Goal: Task Accomplishment & Management: Manage account settings

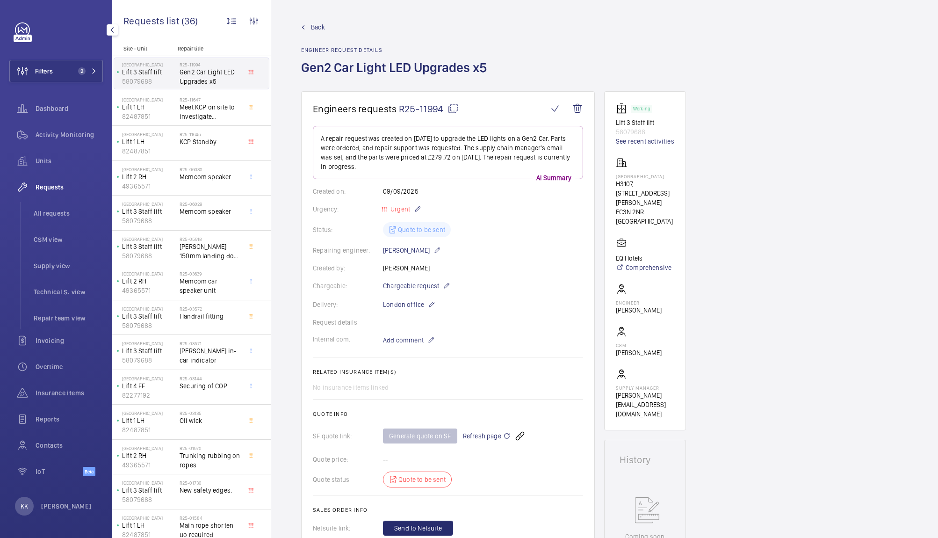
click at [60, 70] on button "Filters 2" at bounding box center [56, 71] width 94 height 22
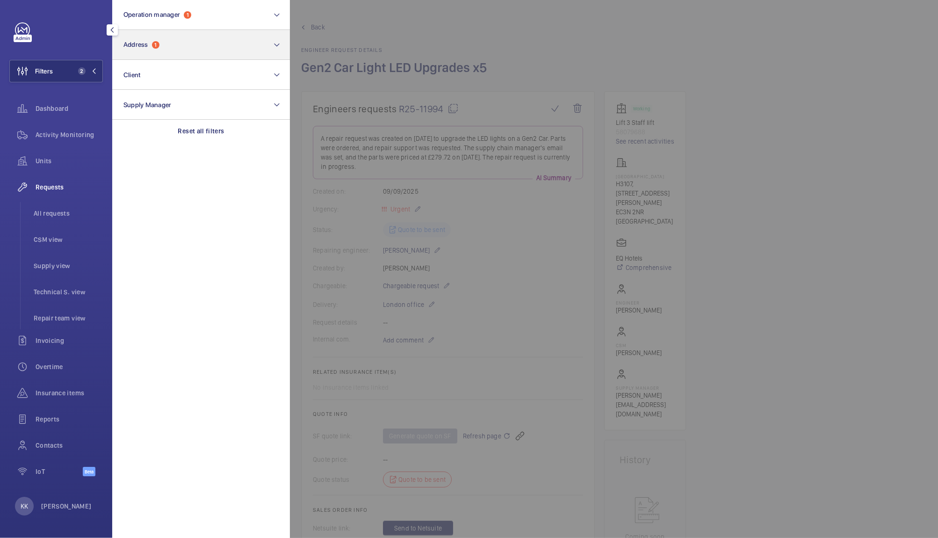
scroll to position [158, 0]
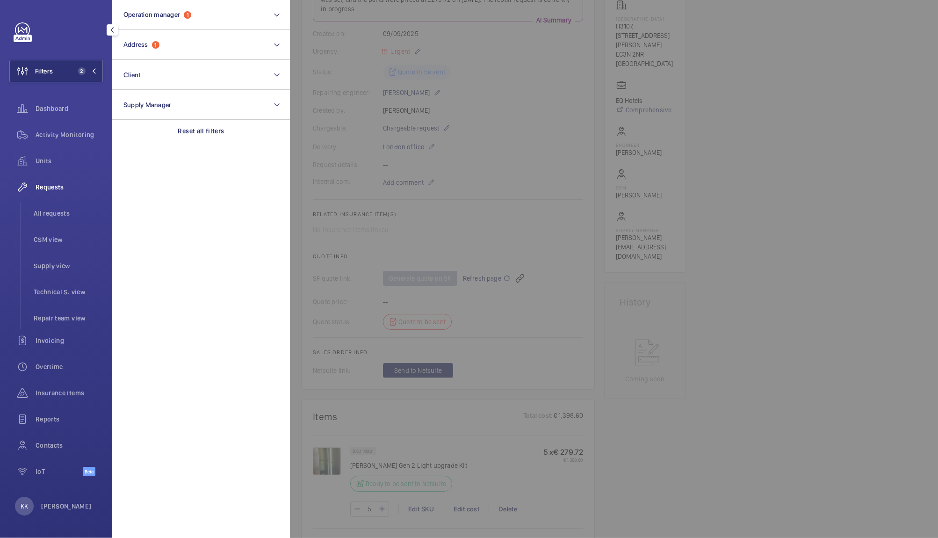
click at [525, 101] on div at bounding box center [759, 269] width 938 height 538
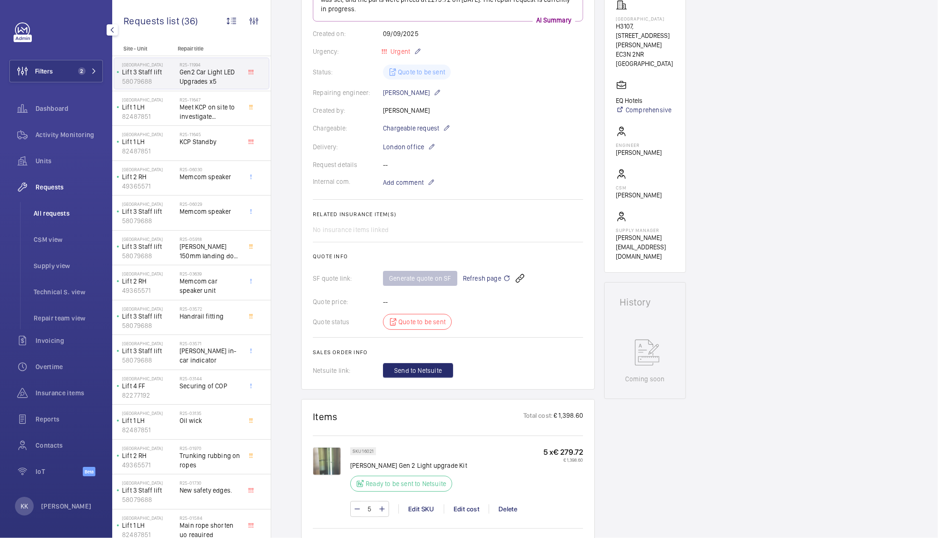
click at [49, 211] on span "All requests" at bounding box center [68, 213] width 69 height 9
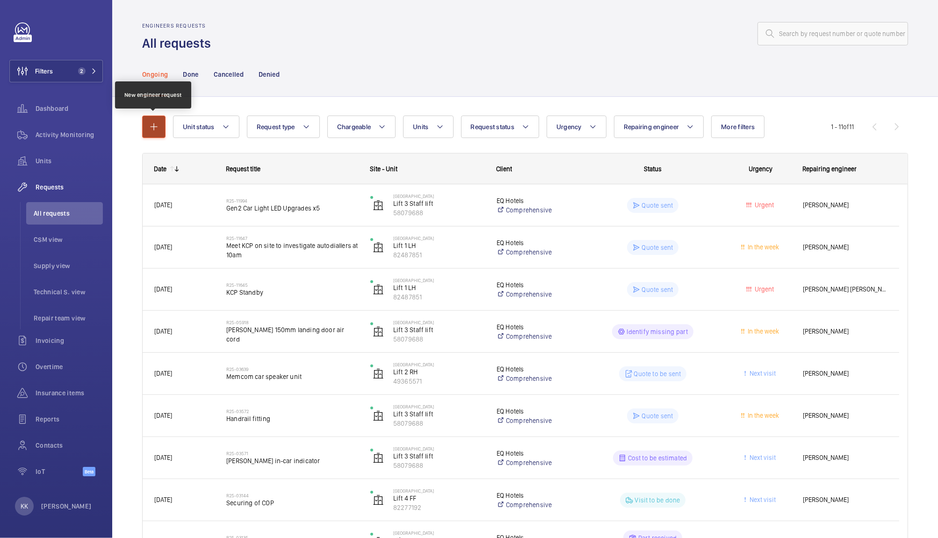
click at [159, 130] on button "button" at bounding box center [153, 126] width 23 height 22
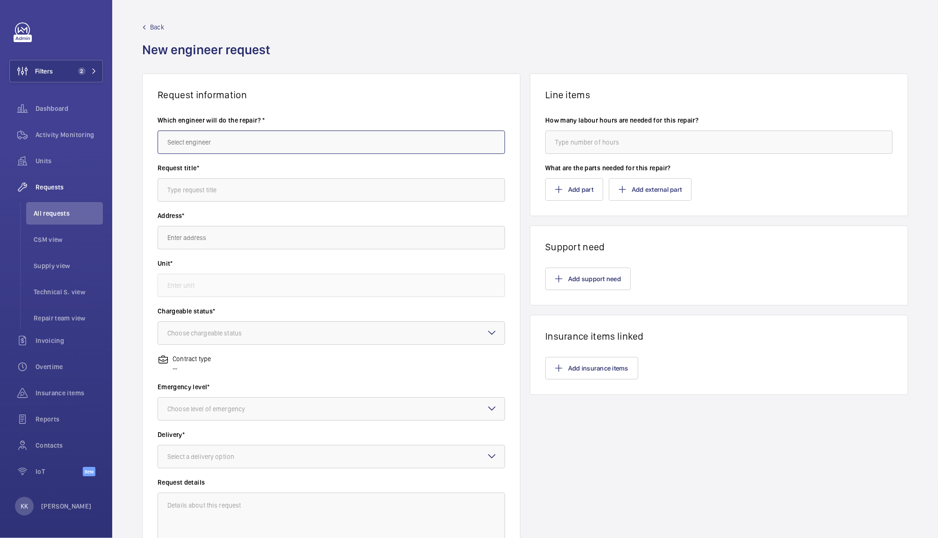
click at [192, 145] on input "text" at bounding box center [331, 141] width 347 height 23
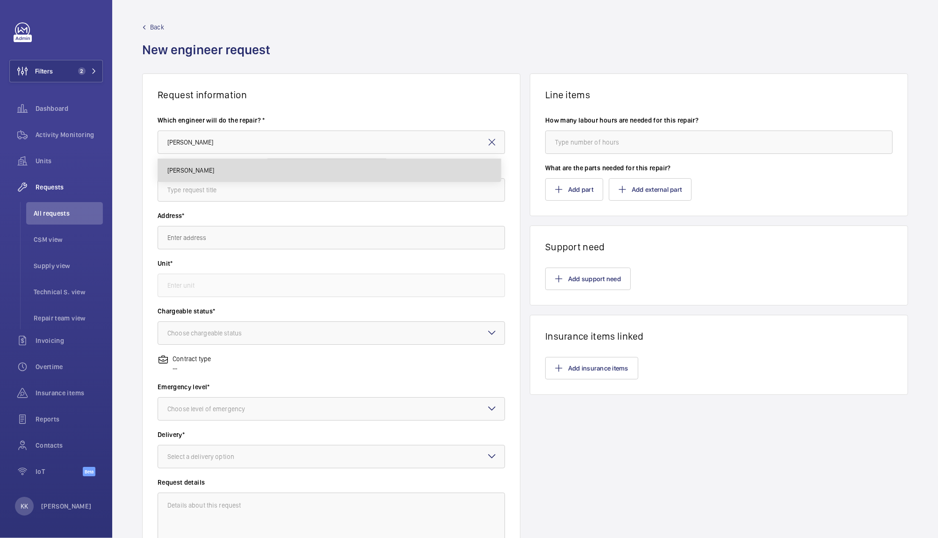
click at [206, 173] on mat-option "[PERSON_NAME]" at bounding box center [329, 170] width 343 height 22
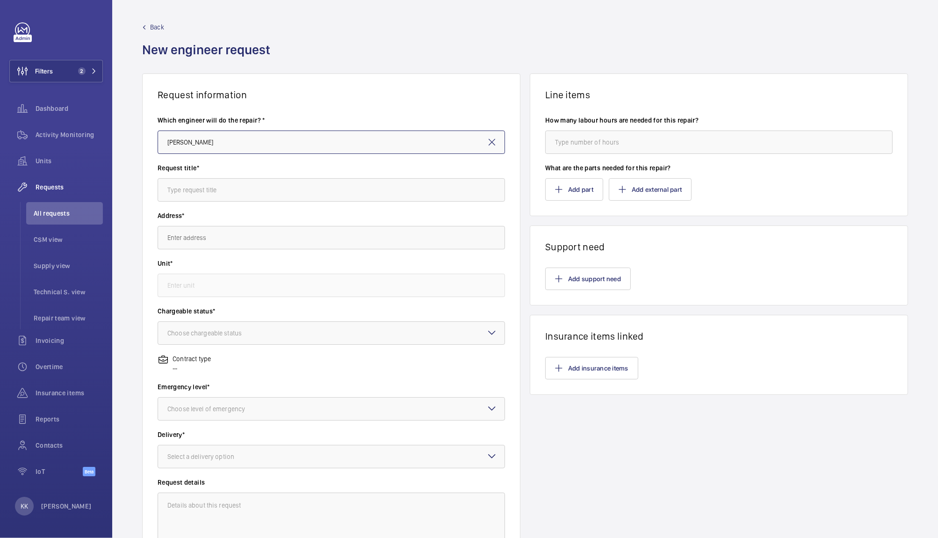
type input "[PERSON_NAME]"
click at [202, 186] on input "text" at bounding box center [331, 189] width 347 height 23
type input "Safeline Upgrades"
click at [207, 236] on input "text" at bounding box center [331, 237] width 347 height 23
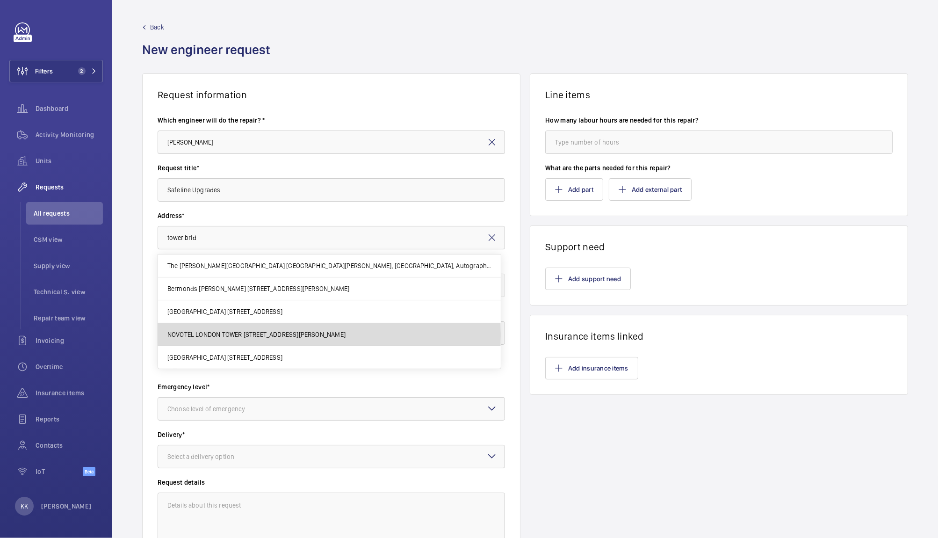
click at [217, 334] on span "NOVOTEL LONDON TOWER [STREET_ADDRESS][PERSON_NAME]" at bounding box center [256, 334] width 178 height 9
type input "NOVOTEL LONDON TOWER [STREET_ADDRESS][PERSON_NAME]"
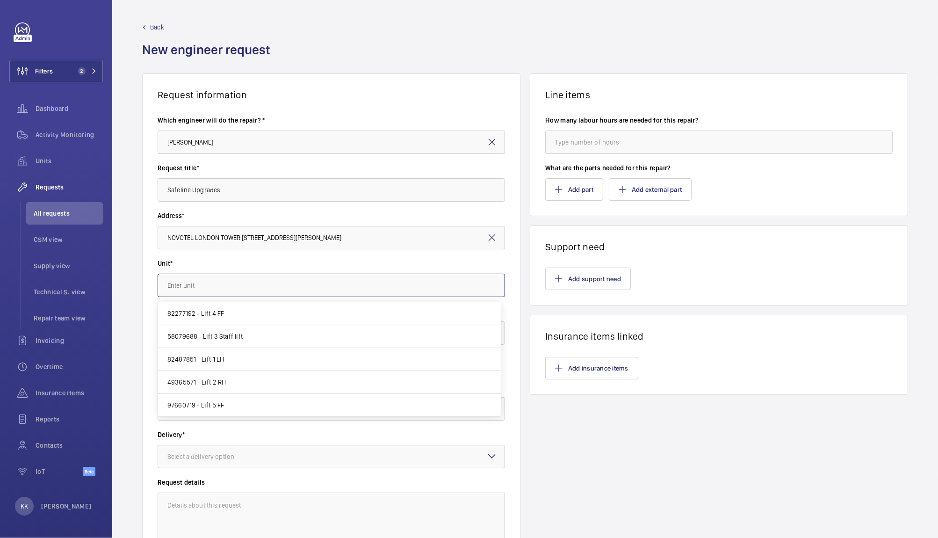
click at [219, 286] on input "text" at bounding box center [331, 285] width 347 height 23
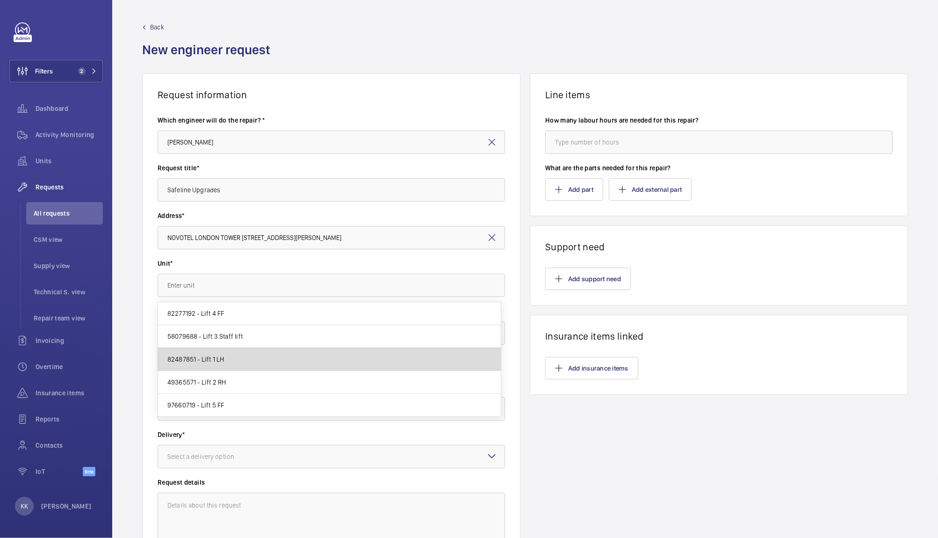
click at [207, 358] on span "82487851 - Lift 1 LH" at bounding box center [195, 358] width 57 height 9
type input "82487851 - Lift 1 LH"
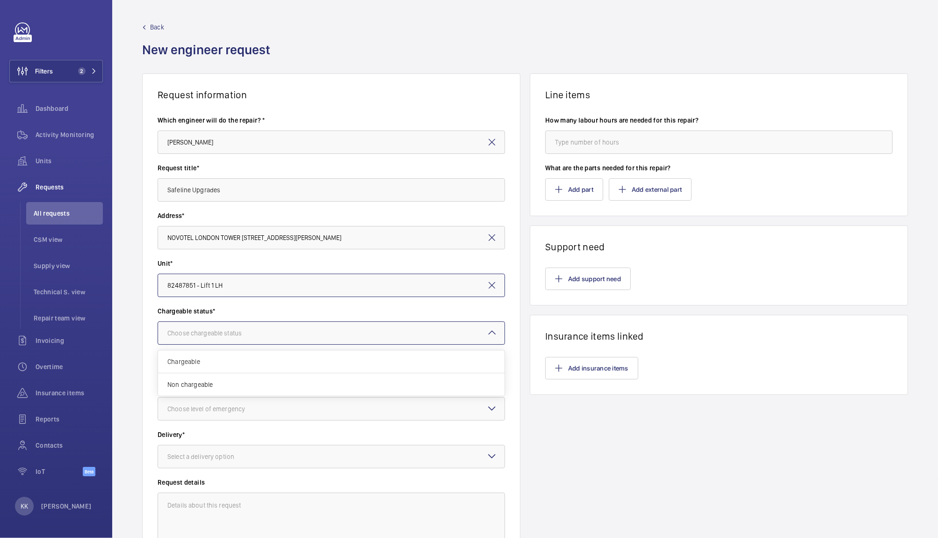
click at [217, 338] on div at bounding box center [331, 333] width 346 height 22
click at [199, 365] on span "Chargeable" at bounding box center [331, 361] width 328 height 9
click at [201, 408] on div "Choose level of emergency" at bounding box center [217, 408] width 101 height 9
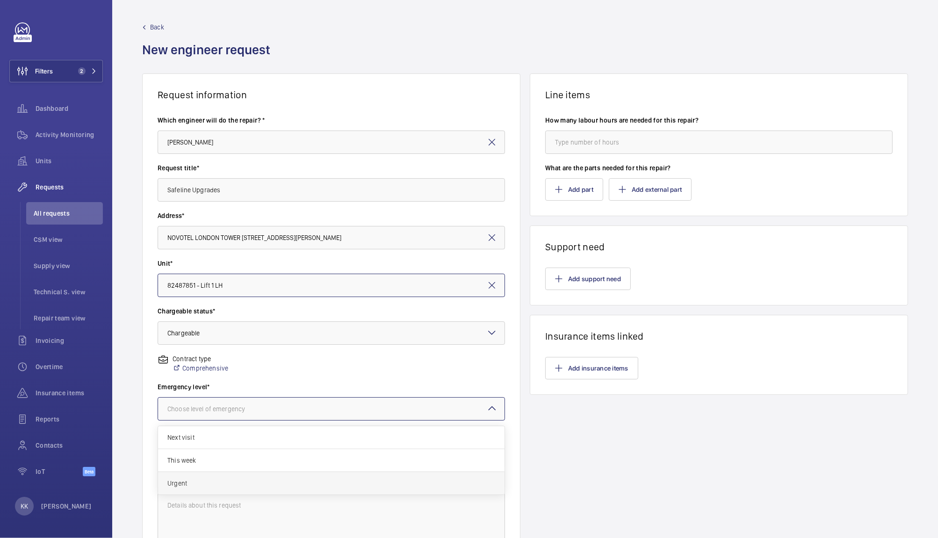
click at [193, 481] on span "Urgent" at bounding box center [331, 482] width 328 height 9
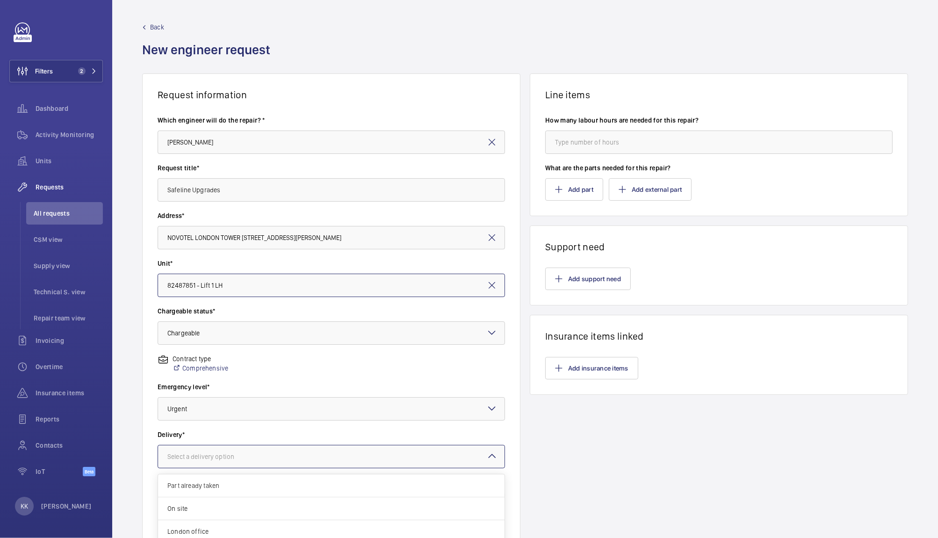
click at [200, 454] on div "Select a delivery option" at bounding box center [212, 456] width 90 height 9
click at [195, 535] on span "London office" at bounding box center [331, 530] width 328 height 9
click at [578, 189] on button "Add part" at bounding box center [574, 189] width 58 height 22
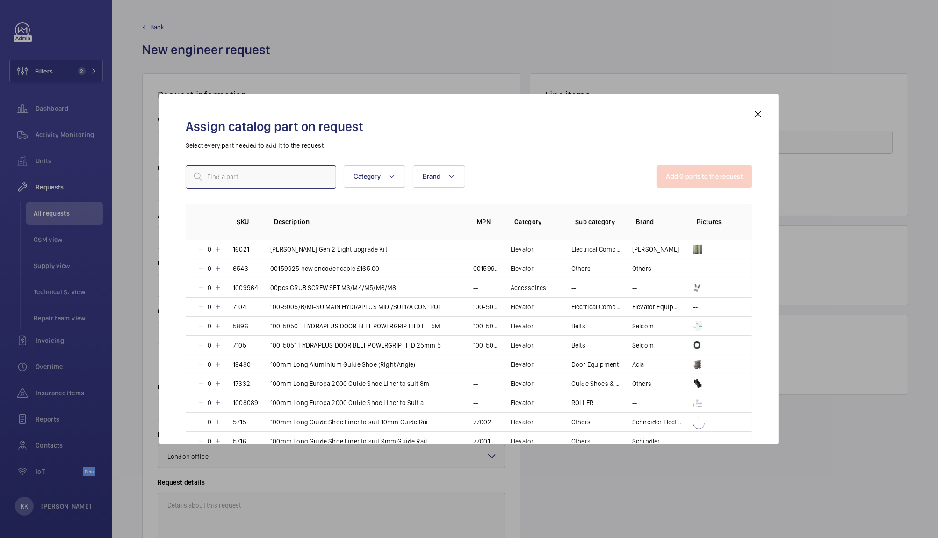
click at [247, 184] on input "text" at bounding box center [261, 176] width 151 height 23
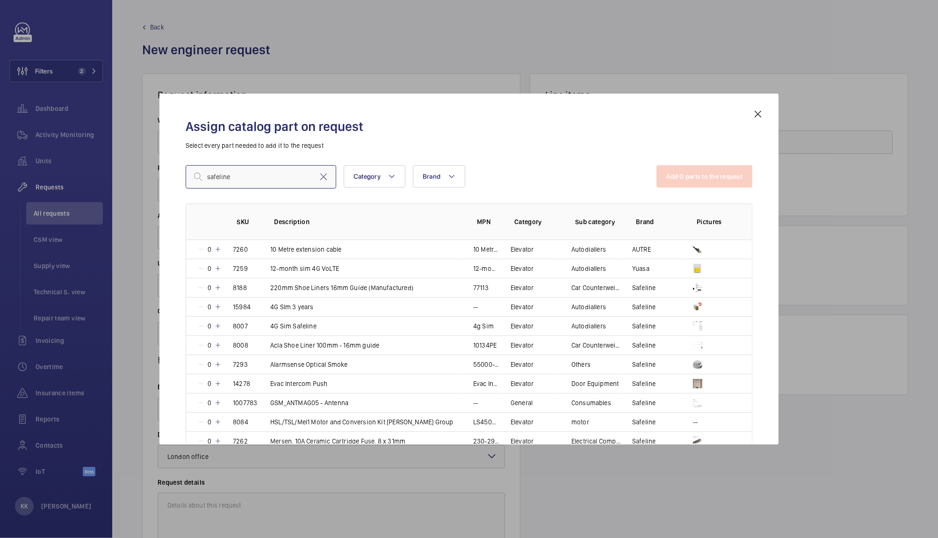
type input "safeline"
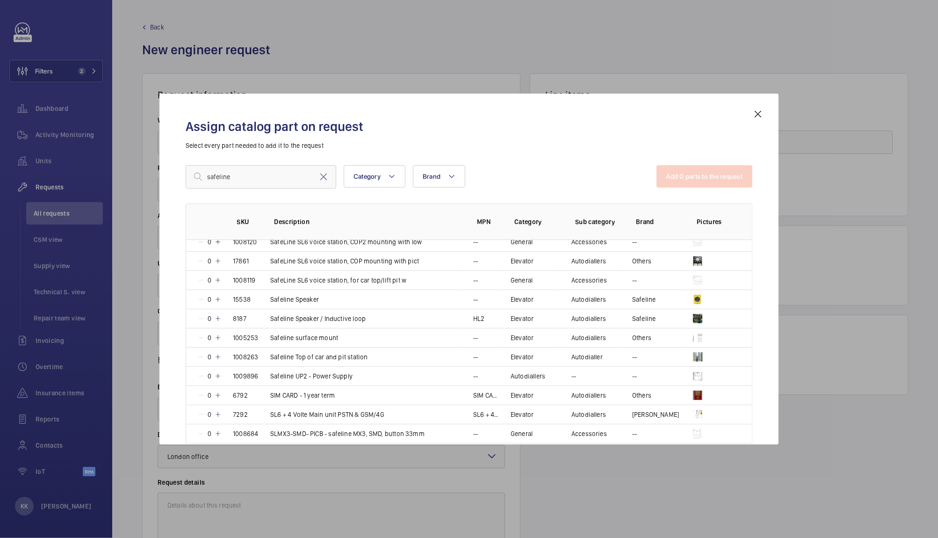
scroll to position [466, 0]
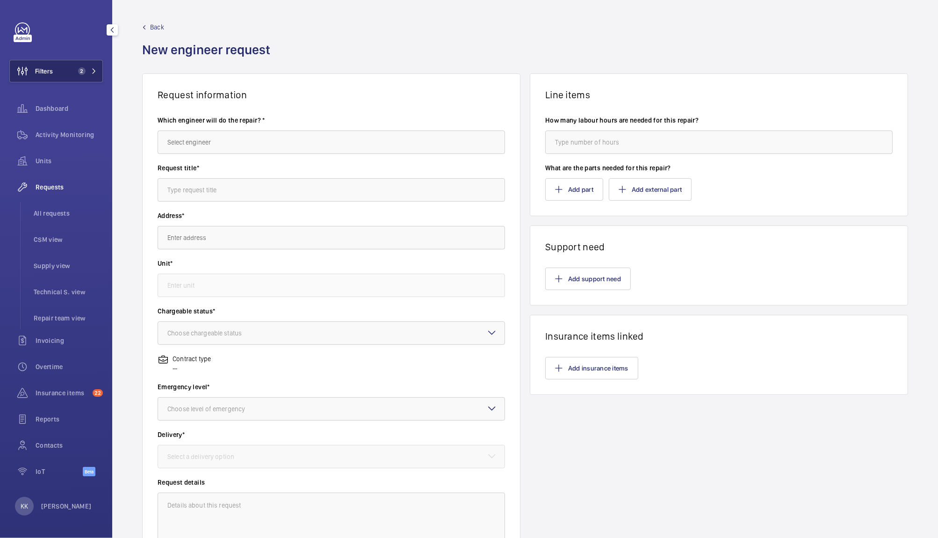
click at [65, 80] on button "Filters 2" at bounding box center [56, 71] width 94 height 22
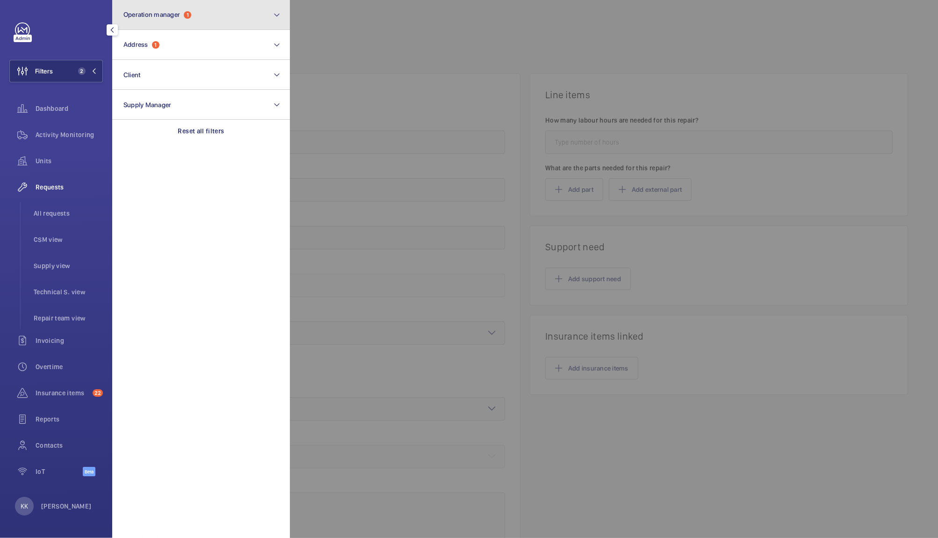
click at [158, 29] on button "Operation manager 1" at bounding box center [201, 15] width 178 height 30
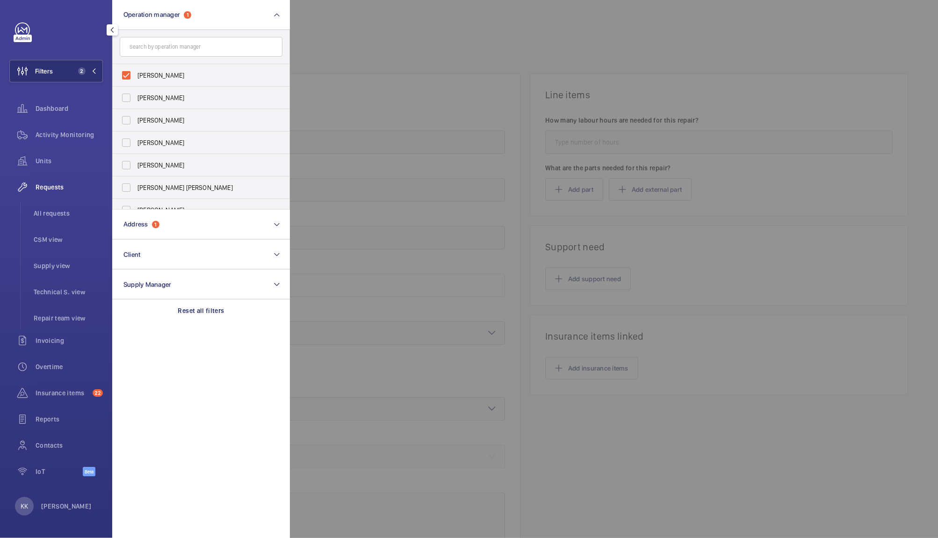
click at [174, 52] on input "text" at bounding box center [201, 47] width 163 height 20
click at [175, 217] on button "Address 1" at bounding box center [201, 224] width 178 height 30
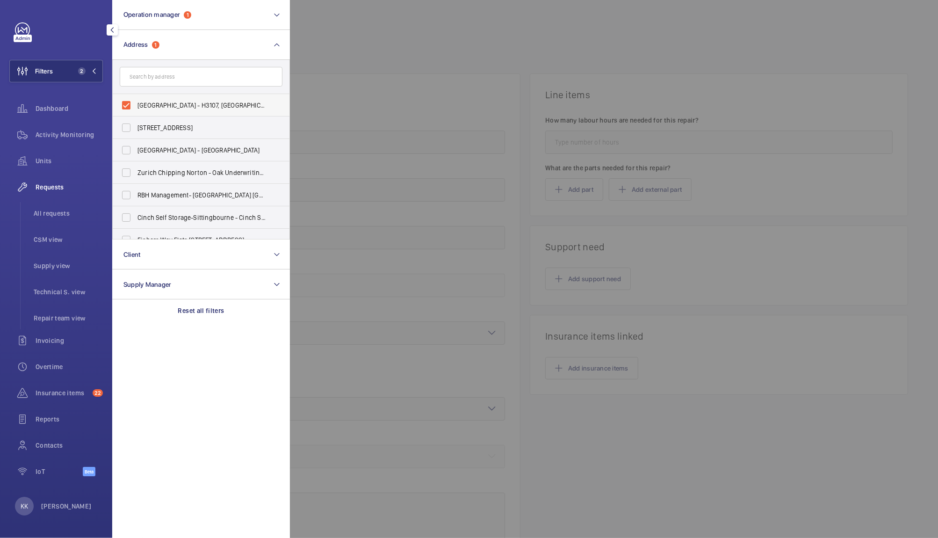
click at [187, 103] on span "NOVOTEL LONDON TOWER BRIDGE - H3107, NOVOTEL LONDON TOWER BRIDGE, 10 Pepys St, …" at bounding box center [201, 105] width 129 height 9
click at [136, 103] on input "NOVOTEL LONDON TOWER BRIDGE - H3107, NOVOTEL LONDON TOWER BRIDGE, 10 Pepys St, …" at bounding box center [126, 105] width 19 height 19
checkbox input "false"
click at [37, 169] on div "Units" at bounding box center [56, 161] width 94 height 22
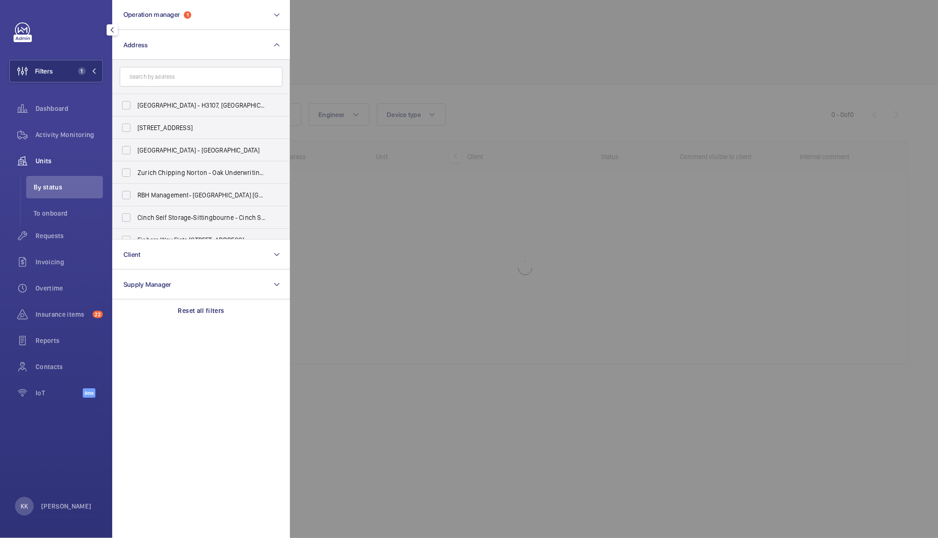
click at [428, 68] on div at bounding box center [759, 269] width 938 height 538
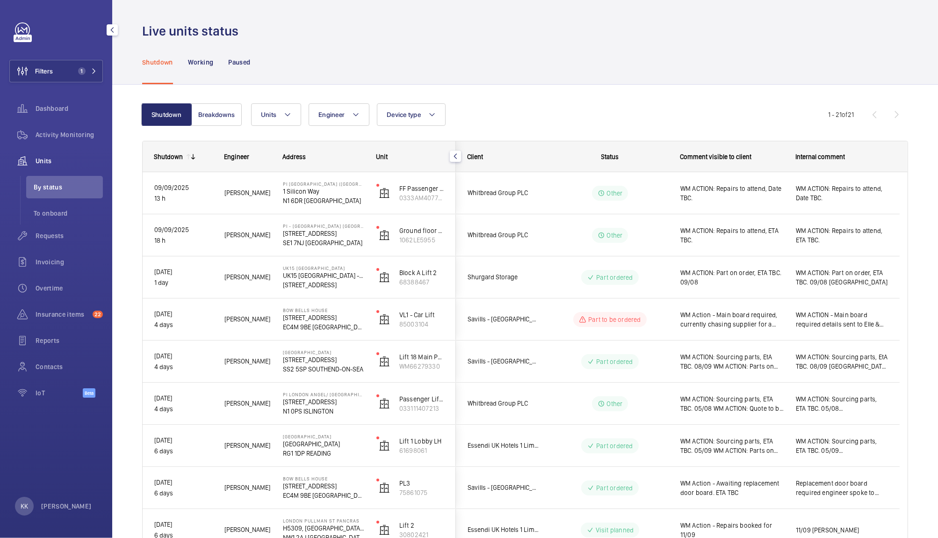
click at [516, 111] on div "Units Engineer Device type More filters Reset all filters" at bounding box center [539, 114] width 577 height 22
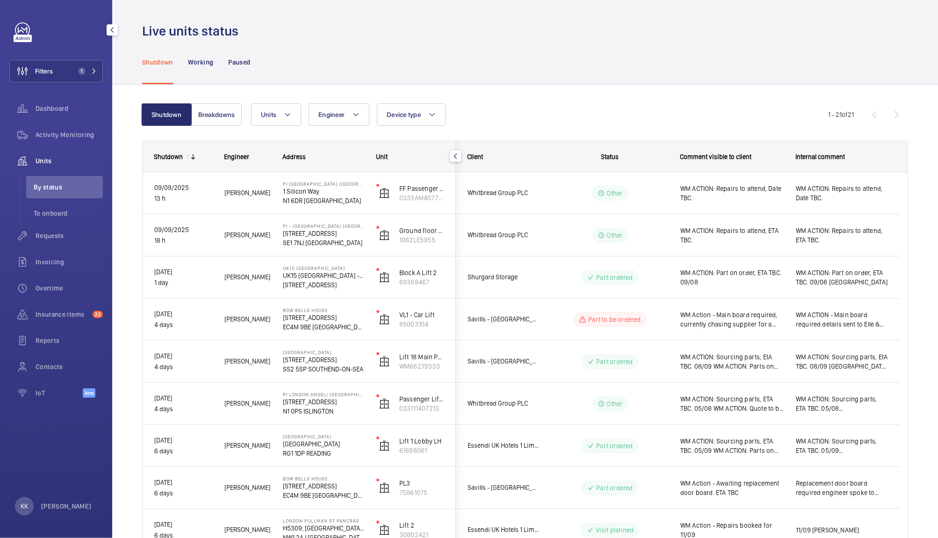
click at [813, 72] on div "Shutdown Working Paused" at bounding box center [525, 62] width 766 height 44
click at [628, 65] on div "Shutdown Working Paused" at bounding box center [525, 62] width 766 height 44
click at [623, 104] on div "Units Engineer Device type More filters Reset all filters" at bounding box center [539, 114] width 577 height 22
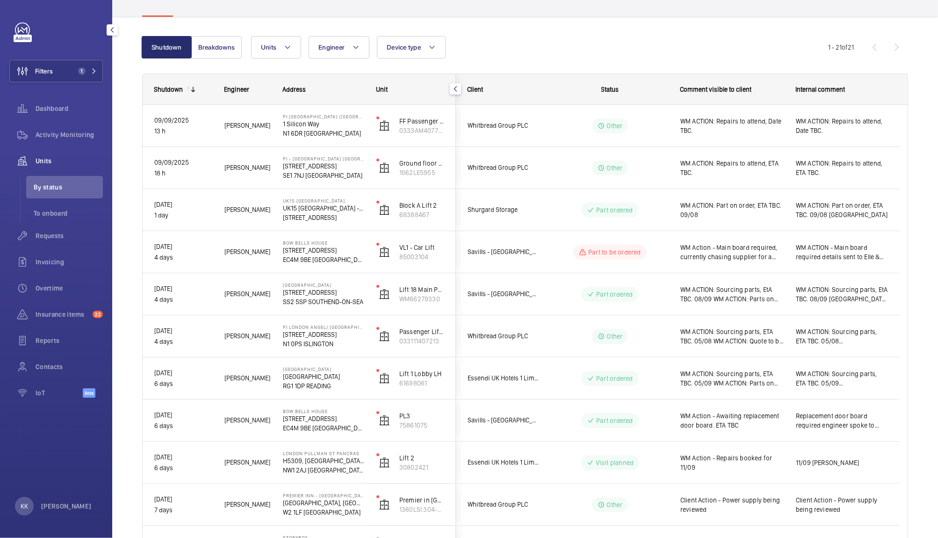
scroll to position [76, 0]
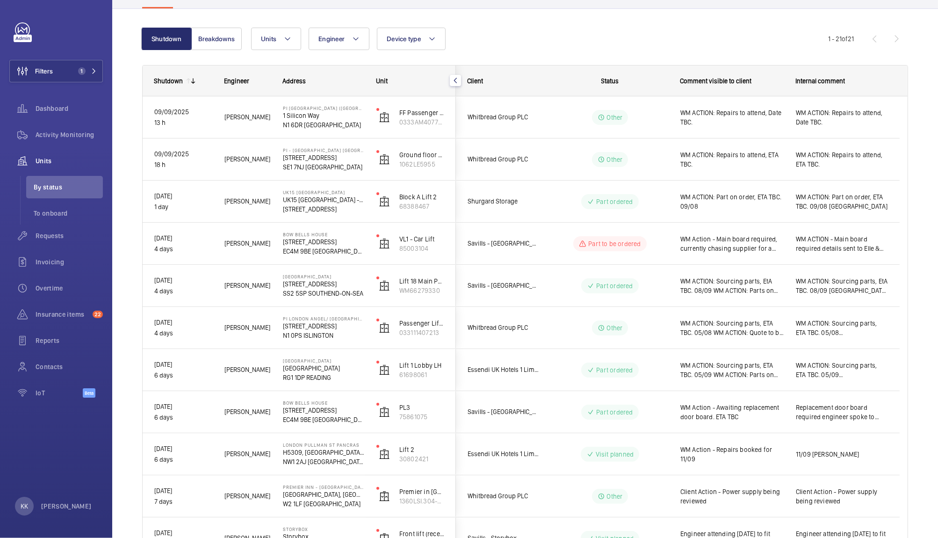
click at [288, 56] on wm-front-shared-table-view-engine "Shutdown Breakdowns Units Engineer Device type More filters Reset all filters 1…" at bounding box center [525, 515] width 766 height 975
click at [287, 51] on wm-front-shared-table-view-engine "Shutdown Breakdowns Units Engineer Device type More filters Reset all filters 1…" at bounding box center [525, 515] width 766 height 975
click at [284, 40] on mat-icon at bounding box center [287, 38] width 7 height 11
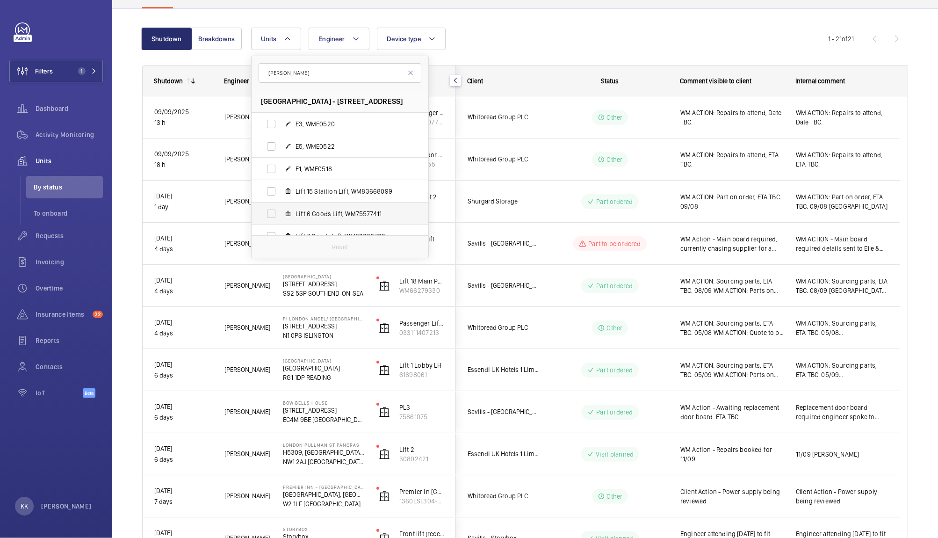
type input "victoria shopp"
click at [383, 209] on span "Lift 6 Goods Lift, WM75577411" at bounding box center [350, 213] width 108 height 9
click at [281, 209] on input "Lift 6 Goods Lift, WM75577411" at bounding box center [271, 213] width 19 height 19
checkbox input "true"
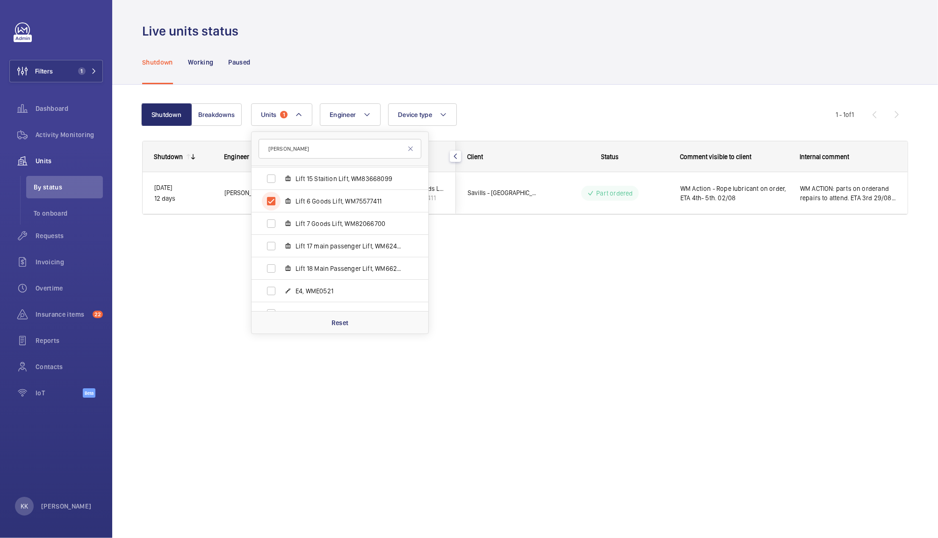
scroll to position [91, 0]
click at [379, 273] on label "Lift 18 Main Passenger Lift, WM66279330" at bounding box center [333, 266] width 162 height 22
click at [281, 273] on input "Lift 18 Main Passenger Lift, WM66279330" at bounding box center [271, 266] width 19 height 19
checkbox input "true"
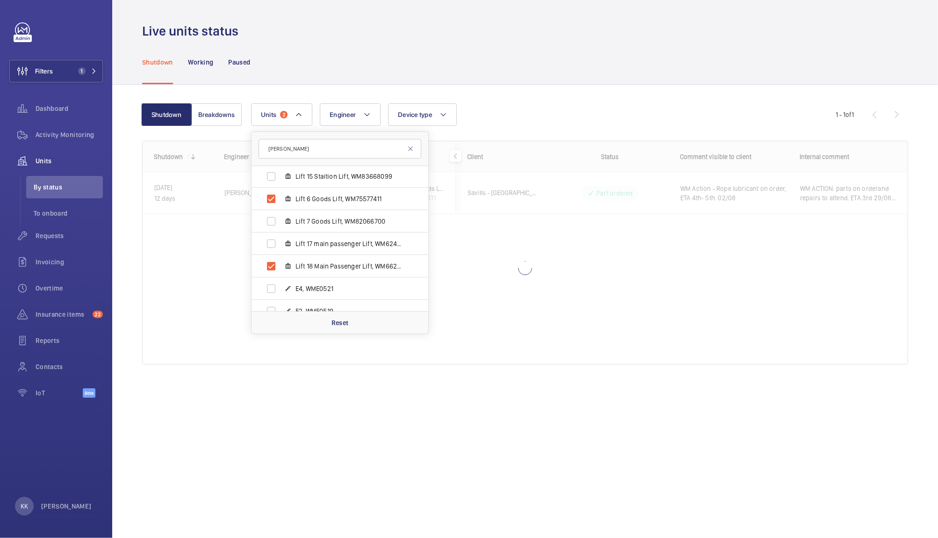
click at [549, 278] on div at bounding box center [525, 252] width 765 height 223
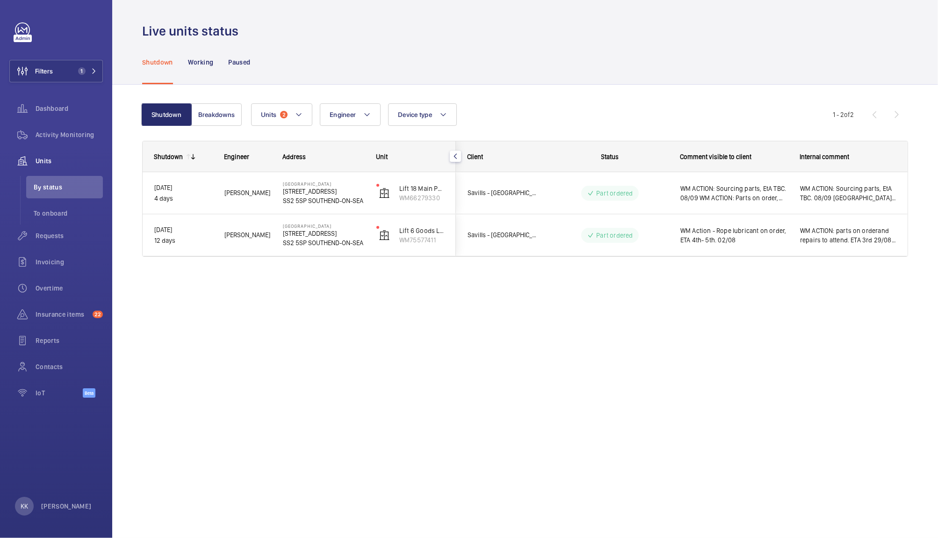
click at [709, 314] on div "Live units status Shutdown Working Paused Shutdown Breakdowns Units 2 Engineer …" at bounding box center [525, 269] width 826 height 538
